Goal: Complete application form

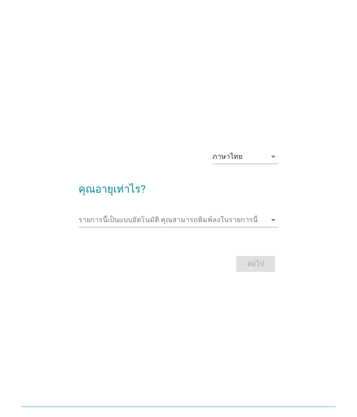
click at [147, 221] on input "รายการนี้เป็นแบบอัตโนมัติ คุณสามารถพิมพ์ลงในรายการนี้" at bounding box center [172, 220] width 188 height 14
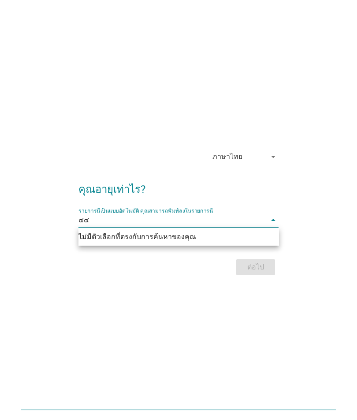
type input "๔"
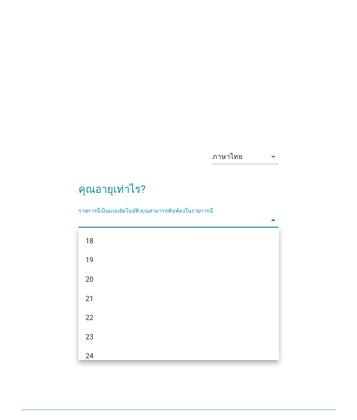
type input "4"
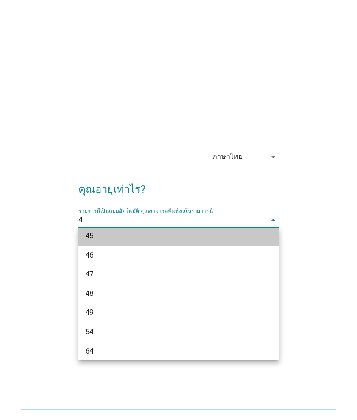
click at [119, 242] on div "45" at bounding box center [178, 235] width 200 height 19
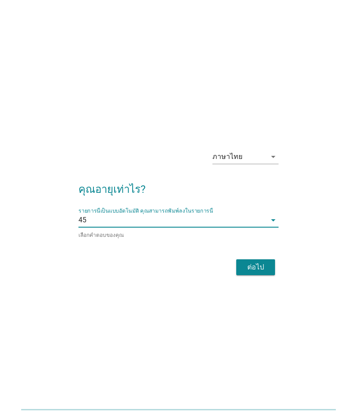
click at [260, 264] on div "ต่อไป" at bounding box center [255, 267] width 25 height 11
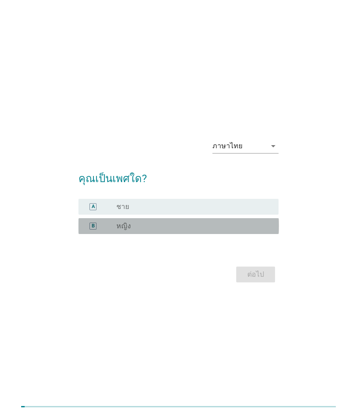
click at [227, 229] on div "radio_button_unchecked หญิง" at bounding box center [190, 226] width 148 height 9
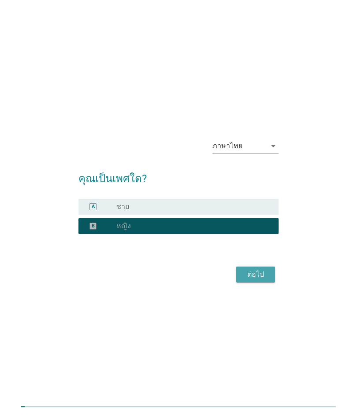
click at [267, 272] on div "ต่อไป" at bounding box center [255, 274] width 25 height 11
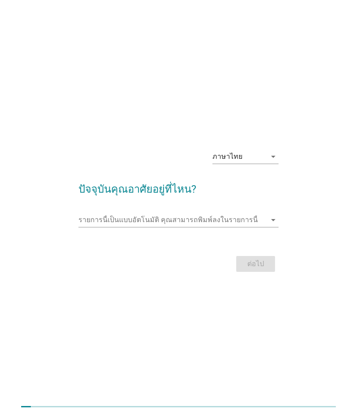
click at [254, 220] on input "รายการนี้เป็นแบบอัตโนมัติ คุณสามารถพิมพ์ลงในรายการนี้" at bounding box center [172, 220] width 188 height 14
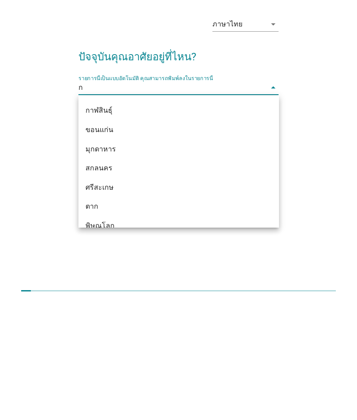
scroll to position [0, 0]
type input "กร"
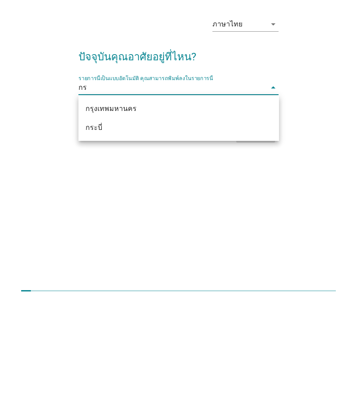
click at [216, 222] on div "กรุงเทพมหานคร" at bounding box center [170, 227] width 171 height 11
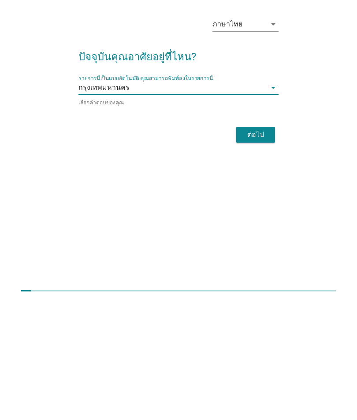
click at [257, 248] on div "ต่อไป" at bounding box center [255, 253] width 25 height 11
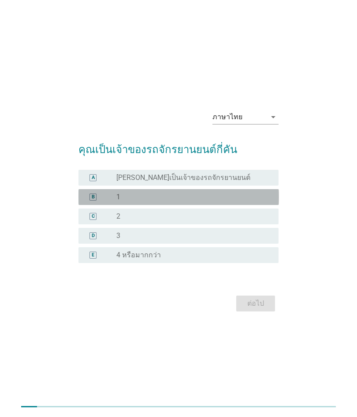
click at [210, 202] on div "B radio_button_unchecked 1" at bounding box center [178, 197] width 200 height 16
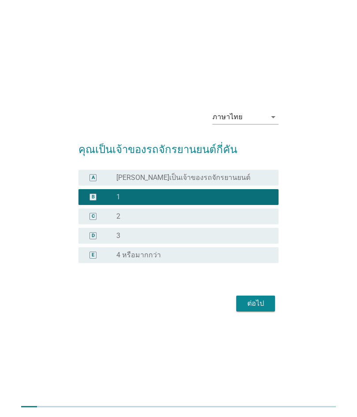
click at [254, 306] on div "ต่อไป" at bounding box center [255, 304] width 25 height 11
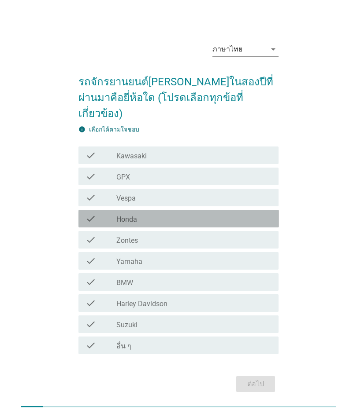
click at [213, 214] on div "check_box_outline_blank Honda" at bounding box center [193, 219] width 155 height 11
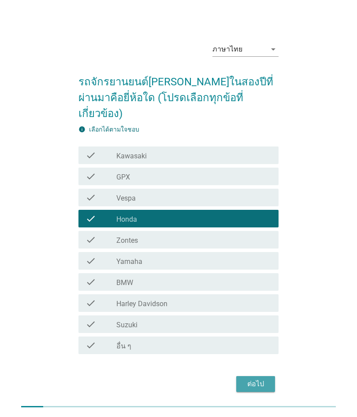
click at [266, 379] on div "ต่อไป" at bounding box center [255, 384] width 25 height 11
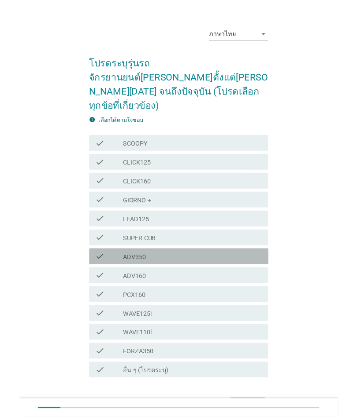
scroll to position [96, 0]
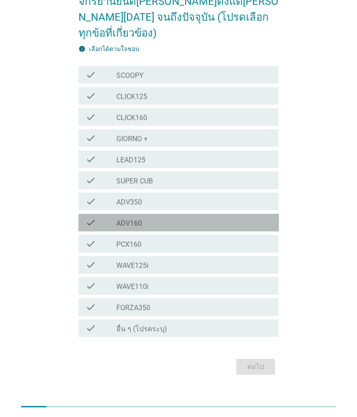
click at [219, 214] on div "check check_box_outline_blank ADV160" at bounding box center [178, 223] width 200 height 18
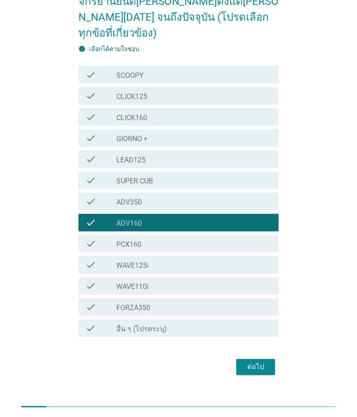
click at [259, 359] on button "ต่อไป" at bounding box center [255, 367] width 39 height 16
